Goal: Task Accomplishment & Management: Manage account settings

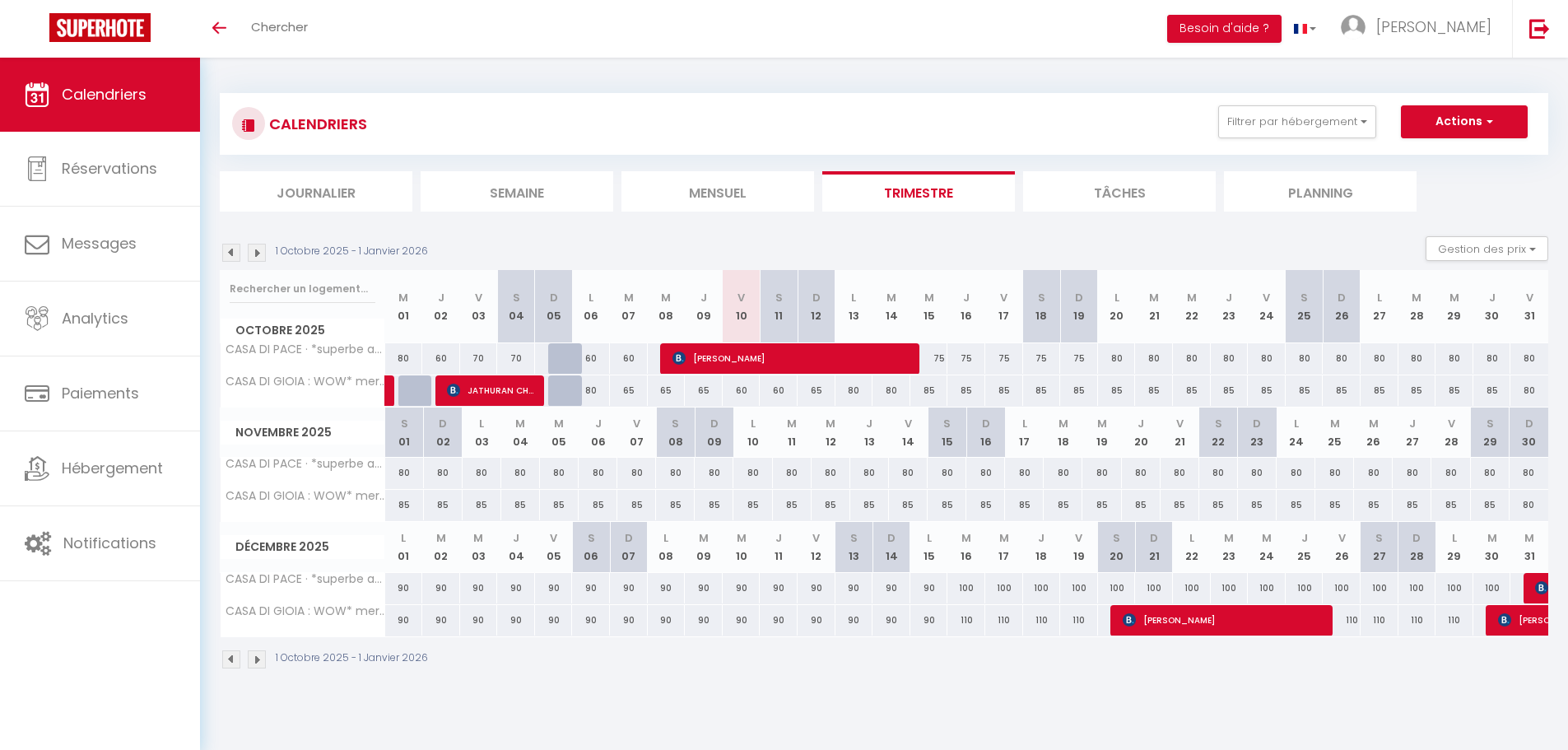
click at [776, 396] on div "60" at bounding box center [778, 390] width 38 height 31
type input "60"
type input "[DATE]"
type input "Dim 12 Octobre 2025"
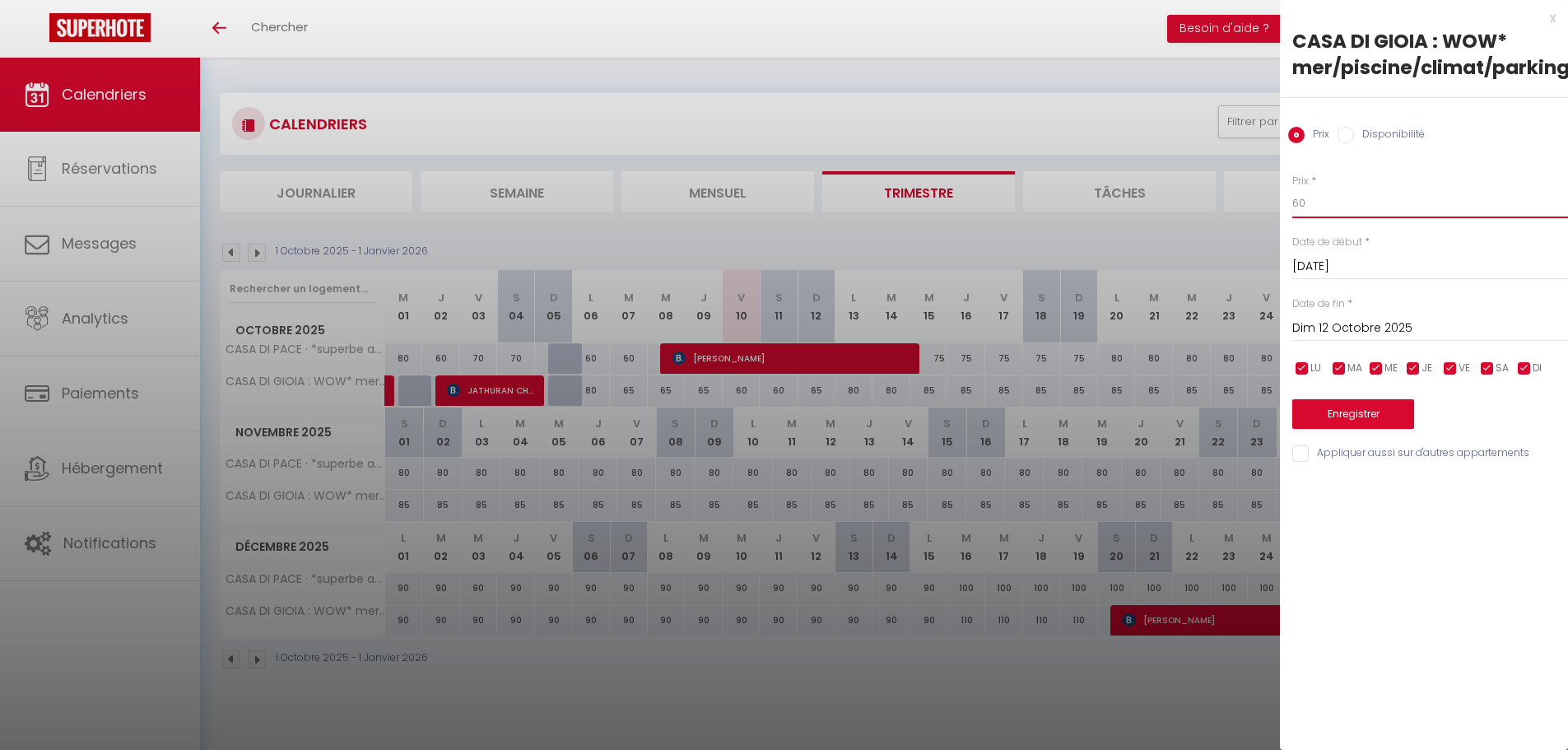
drag, startPoint x: 1315, startPoint y: 203, endPoint x: 1260, endPoint y: 207, distance: 55.1
click at [1260, 207] on body "🟢 Des questions ou besoin d'assistance pour la migration AirBnB? Prenez rdv >>>…" at bounding box center [784, 432] width 1568 height 750
type input "55"
click at [1306, 412] on button "Enregistrer" at bounding box center [1352, 414] width 122 height 30
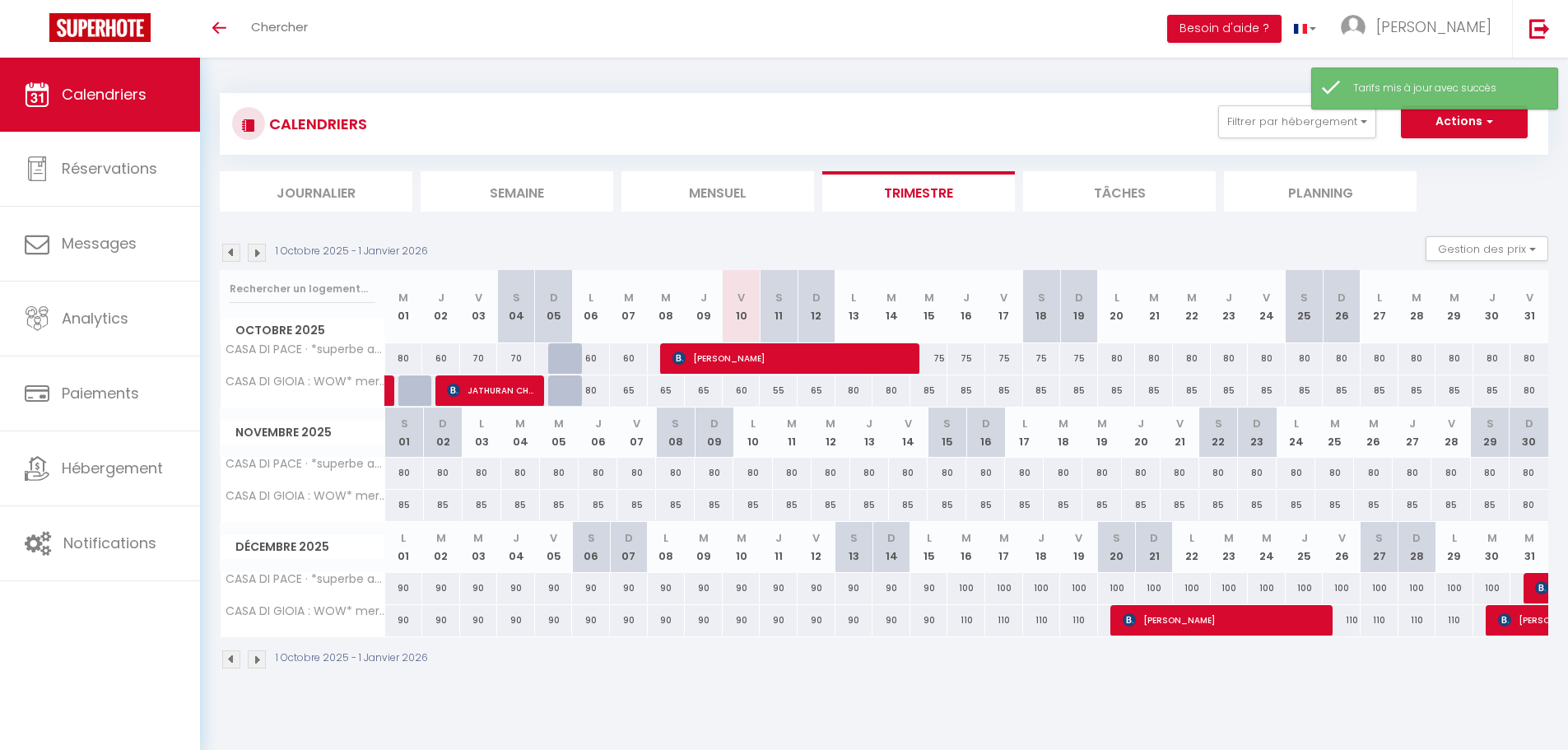
click at [856, 388] on div "80" at bounding box center [854, 390] width 38 height 31
type input "80"
type input "Lun 13 Octobre 2025"
type input "[DATE]"
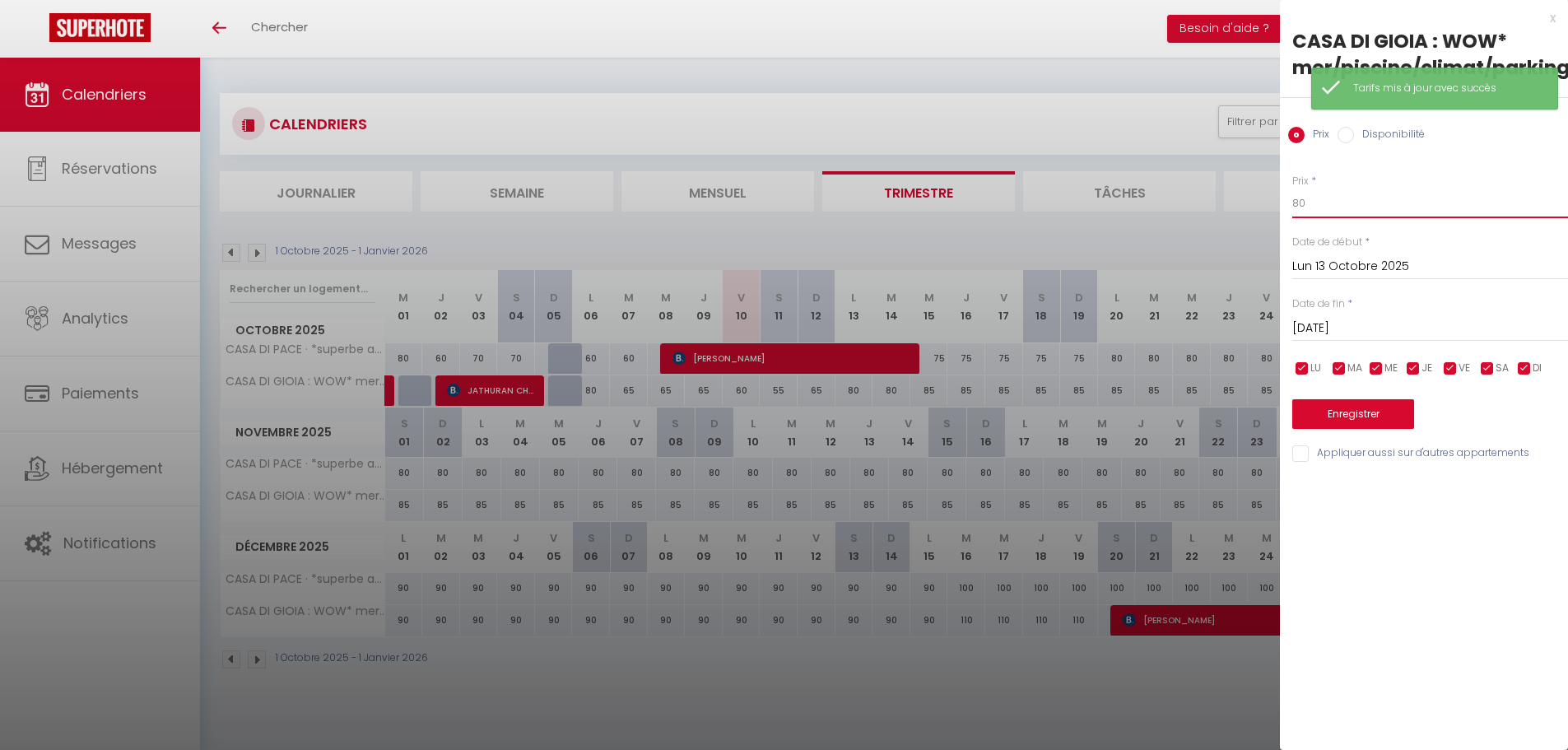
drag, startPoint x: 1312, startPoint y: 204, endPoint x: 1274, endPoint y: 204, distance: 38.0
click at [1274, 204] on body "🟢 Des questions ou besoin d'assistance pour la migration AirBnB? Prenez rdv >>>…" at bounding box center [784, 432] width 1568 height 750
type input "55"
click at [1312, 422] on button "Enregistrer" at bounding box center [1352, 414] width 122 height 30
